Goal: Information Seeking & Learning: Compare options

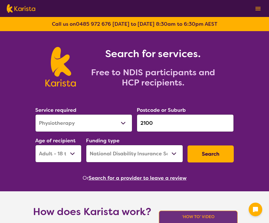
select select "Physiotherapy"
select select "AD"
select select "NDIS"
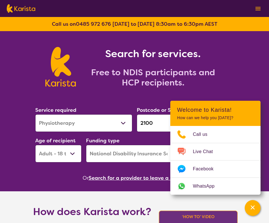
click at [139, 118] on input "2100" at bounding box center [185, 123] width 97 height 18
click at [145, 119] on input "2100" at bounding box center [185, 123] width 97 height 18
paste input "6168"
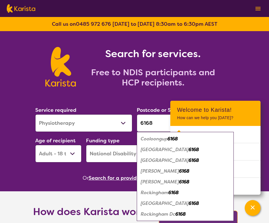
type input "6168"
click at [97, 119] on select "Allied Health Assistant Assessment ([MEDICAL_DATA] or [MEDICAL_DATA]) Behaviour…" at bounding box center [83, 123] width 97 height 18
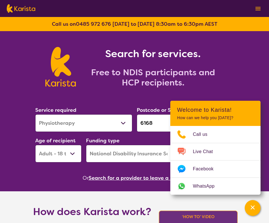
select select "Psychology"
click at [35, 114] on select "Allied Health Assistant Assessment ([MEDICAL_DATA] or [MEDICAL_DATA]) Behaviour…" at bounding box center [83, 123] width 97 height 18
click at [107, 104] on div "Service required Allied Health Assistant Assessment ([MEDICAL_DATA] or [MEDICAL…" at bounding box center [84, 118] width 102 height 30
click at [239, 85] on section "Search for services. Free to NDIS participants and HCP recipients." at bounding box center [134, 60] width 217 height 59
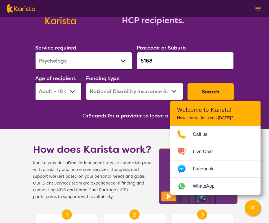
scroll to position [70, 0]
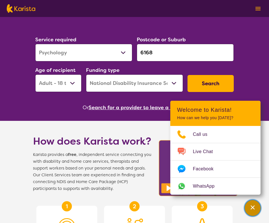
click at [255, 211] on div "Channel Menu" at bounding box center [252, 207] width 11 height 12
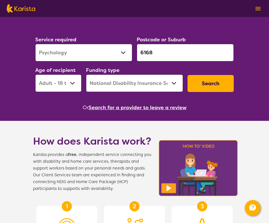
click at [167, 74] on div "Funding type Home Care Package (HCP) National Disability Insurance Scheme (NDIS…" at bounding box center [134, 79] width 97 height 26
click at [163, 82] on select "Home Care Package (HCP) National Disability Insurance Scheme (NDIS) I don't know" at bounding box center [134, 83] width 97 height 18
click at [86, 74] on select "Home Care Package (HCP) National Disability Insurance Scheme (NDIS) I don't know" at bounding box center [134, 83] width 97 height 18
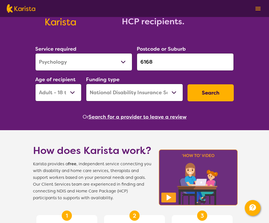
scroll to position [60, 0]
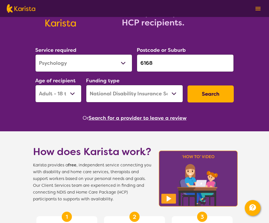
click at [226, 92] on button "Search" at bounding box center [211, 93] width 46 height 17
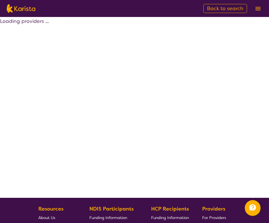
select select "by_score"
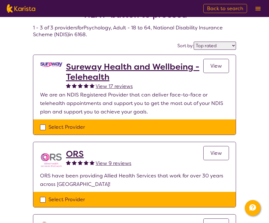
scroll to position [24, 0]
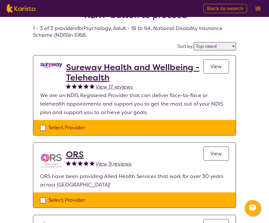
click at [93, 64] on h2 "Sureway Health and Wellbeing - Telehealth" at bounding box center [135, 72] width 138 height 20
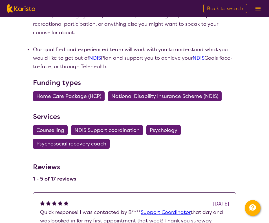
scroll to position [273, 0]
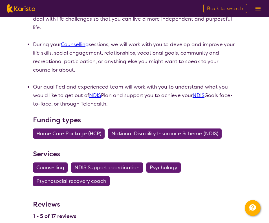
select select "by_score"
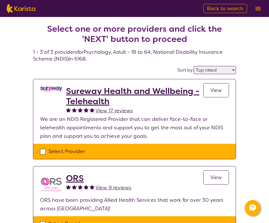
click at [213, 93] on link "View" at bounding box center [217, 90] width 26 height 14
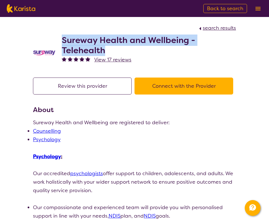
drag, startPoint x: 109, startPoint y: 50, endPoint x: 62, endPoint y: 38, distance: 48.1
click at [62, 38] on h2 "Sureway Health and Wellbeing - Telehealth" at bounding box center [149, 45] width 175 height 20
copy h2 "Sureway Health and Wellbeing - Telehealth"
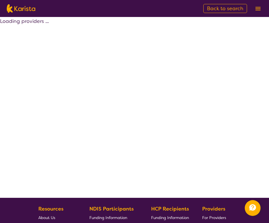
select select "by_score"
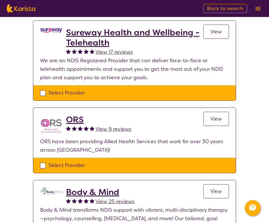
scroll to position [61, 0]
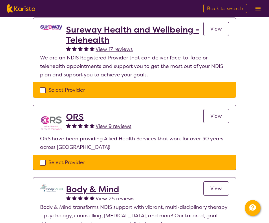
click at [74, 115] on h2 "ORS" at bounding box center [99, 117] width 66 height 10
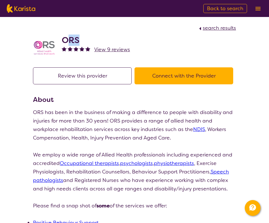
drag, startPoint x: 79, startPoint y: 37, endPoint x: 68, endPoint y: 37, distance: 11.0
click at [68, 37] on h2 "ORS" at bounding box center [96, 40] width 68 height 10
drag, startPoint x: 60, startPoint y: 37, endPoint x: 82, endPoint y: 38, distance: 22.3
click at [82, 38] on div "ORS View 9 reviews" at bounding box center [134, 46] width 203 height 28
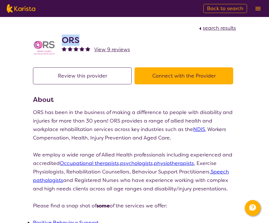
copy h2 "ORS"
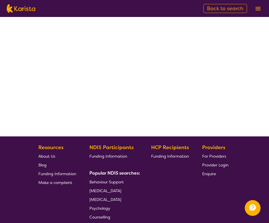
select select "by_score"
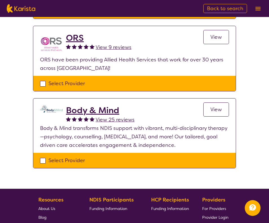
scroll to position [148, 0]
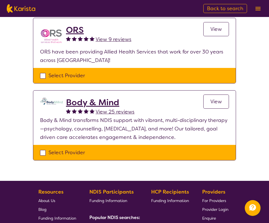
click at [91, 101] on h2 "Body & Mind" at bounding box center [100, 102] width 69 height 10
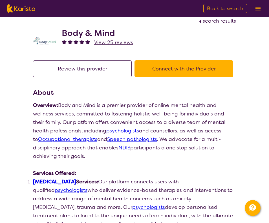
scroll to position [7, 0]
